Goal: Task Accomplishment & Management: Manage account settings

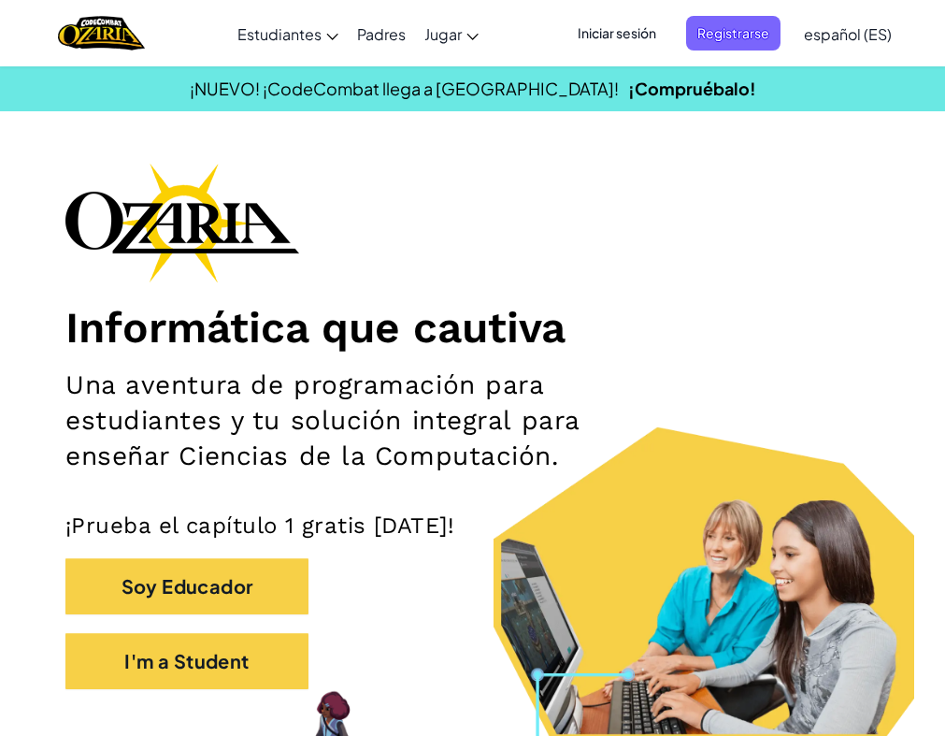
click at [640, 23] on span "Iniciar sesión" at bounding box center [616, 33] width 101 height 35
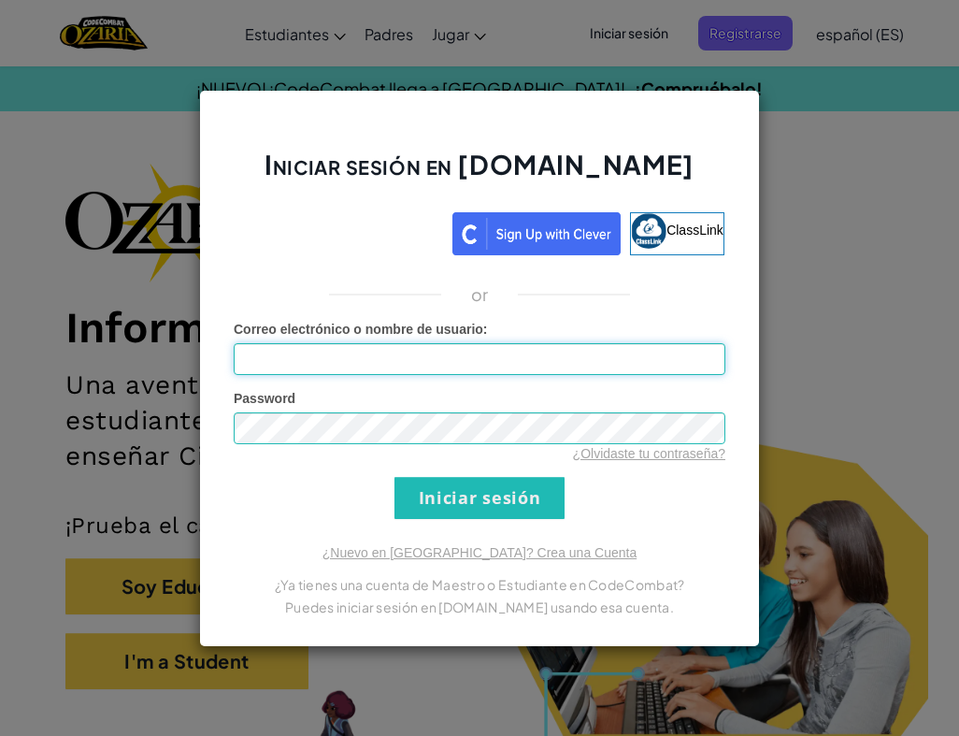
click at [507, 349] on input "Correo electrónico o nombre de usuario :" at bounding box center [480, 359] width 492 height 32
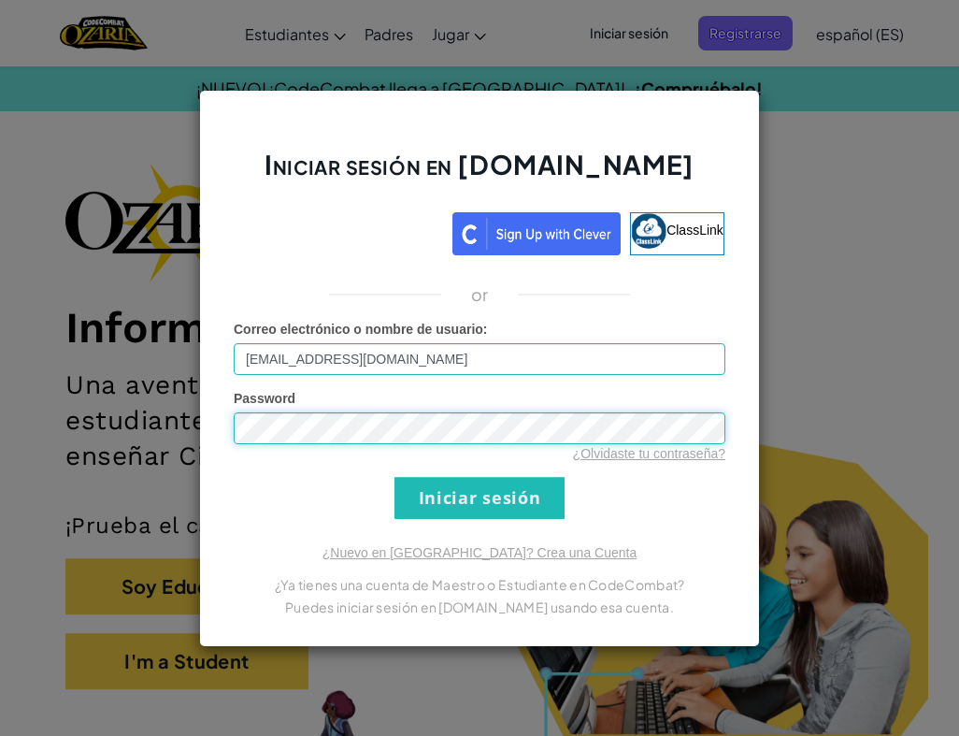
click at [394, 477] on input "Iniciar sesión" at bounding box center [479, 498] width 170 height 42
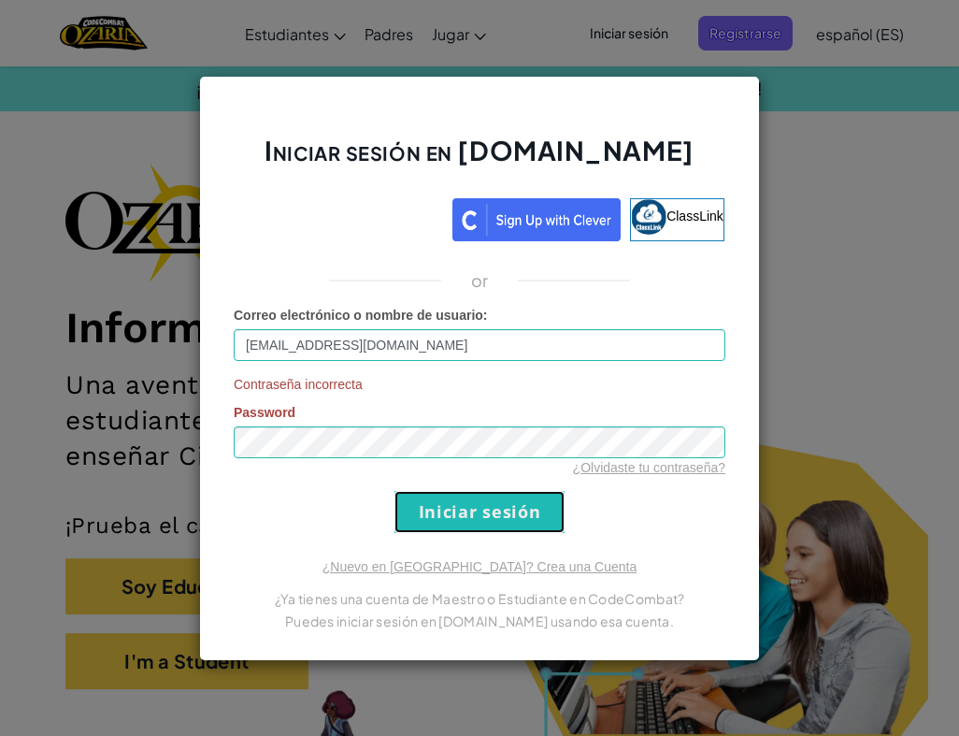
click at [413, 508] on input "Iniciar sesión" at bounding box center [479, 512] width 170 height 42
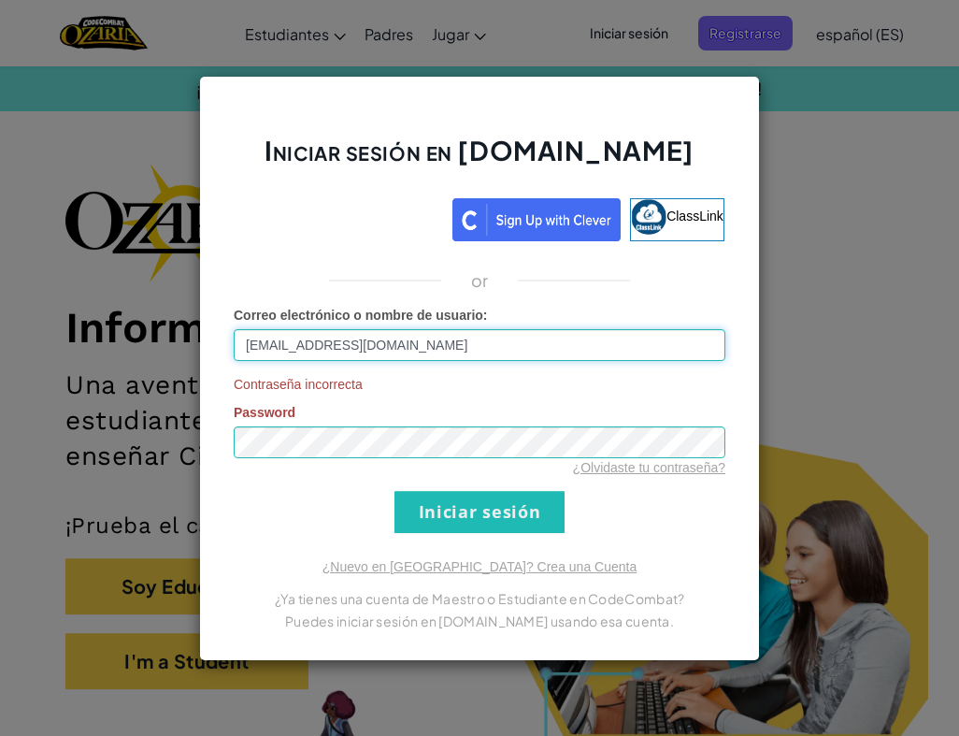
click at [503, 348] on input "[EMAIL_ADDRESS][DOMAIN_NAME]" at bounding box center [480, 345] width 492 height 32
type input "a"
click at [361, 355] on input "Correo electrónico o nombre de usuario :" at bounding box center [480, 345] width 492 height 32
type input "[EMAIL_ADDRESS][DOMAIN_NAME]"
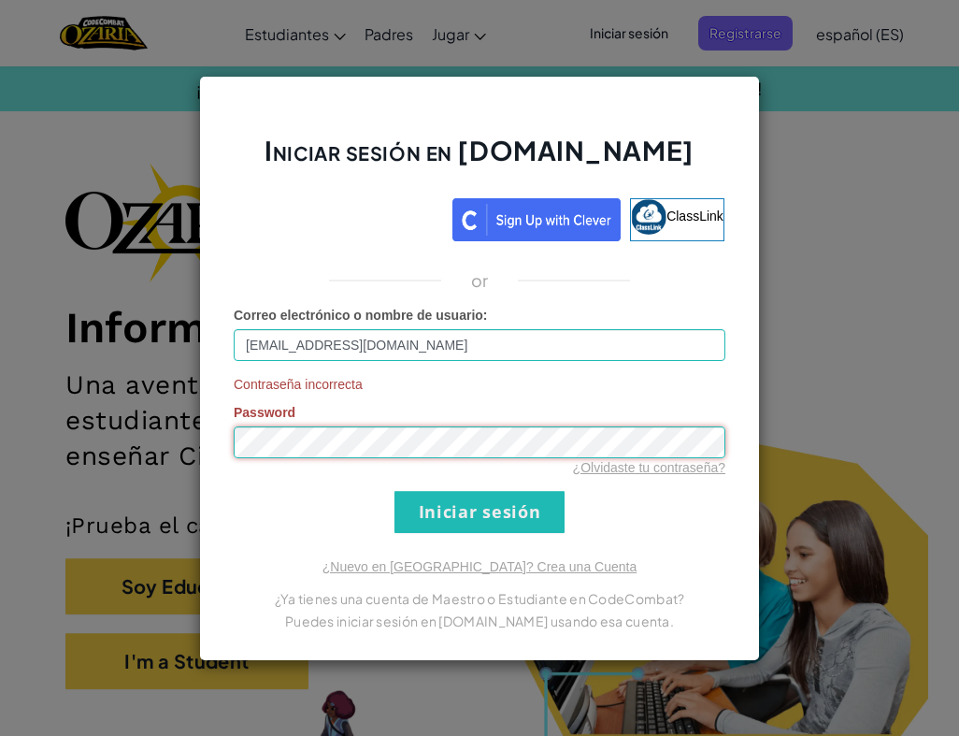
click at [394, 491] on input "Iniciar sesión" at bounding box center [479, 512] width 170 height 42
